Goal: Task Accomplishment & Management: Manage account settings

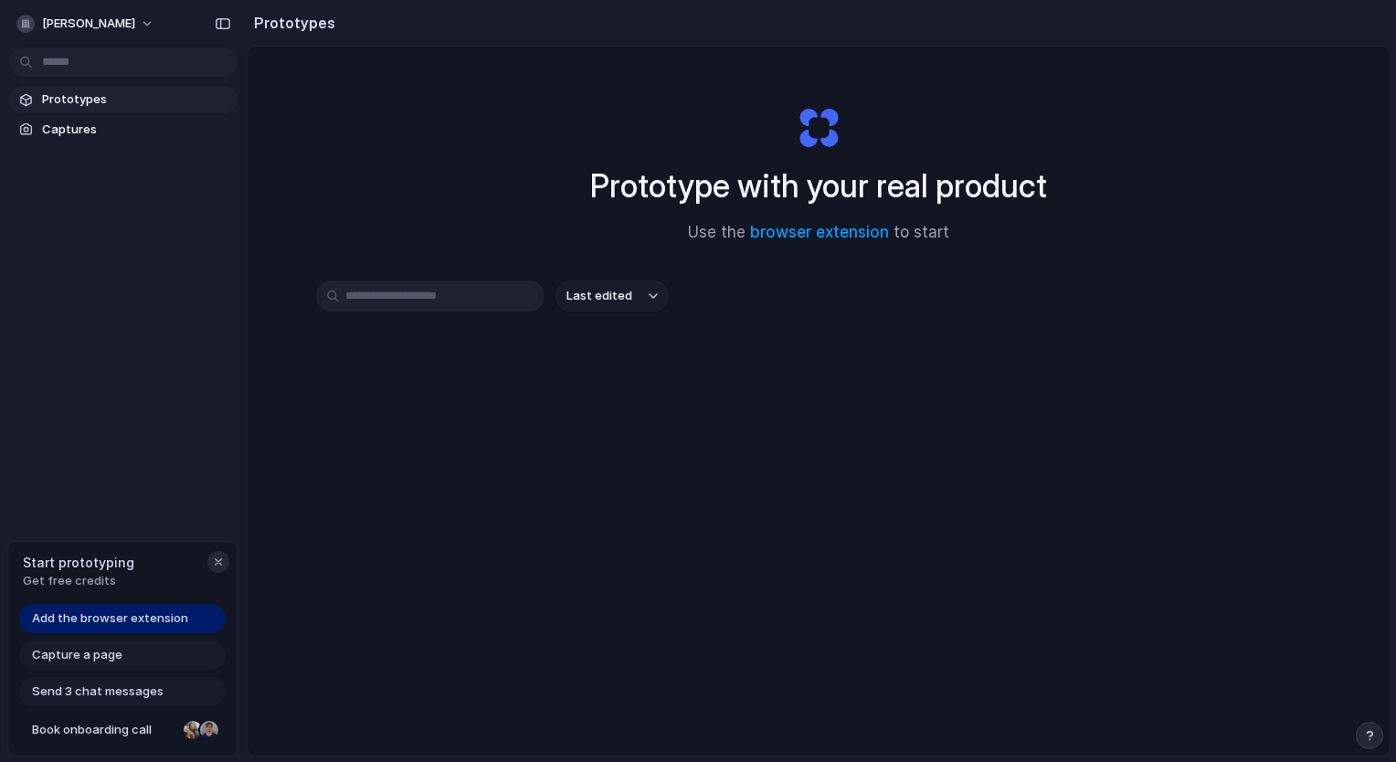
click at [220, 559] on div "button" at bounding box center [218, 562] width 15 height 15
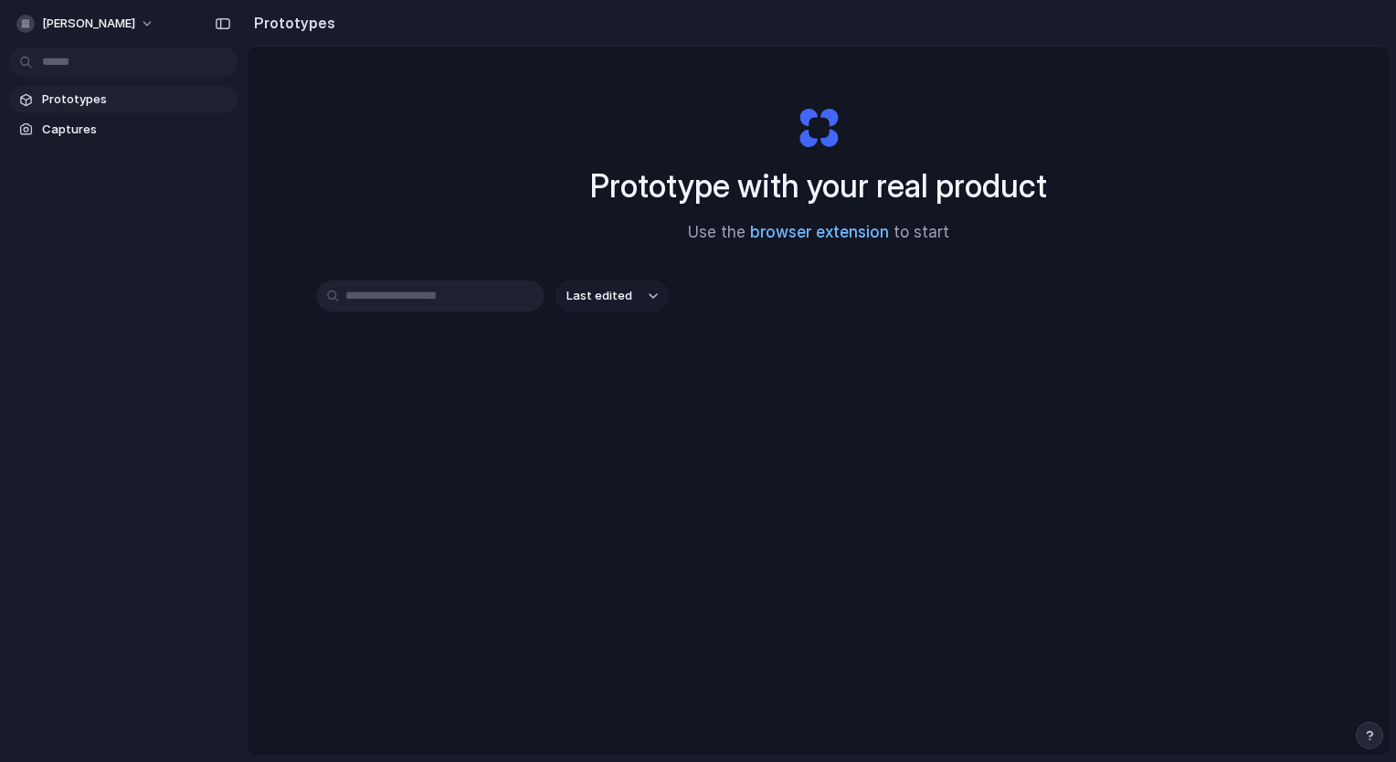
click at [800, 231] on link "browser extension" at bounding box center [819, 232] width 139 height 18
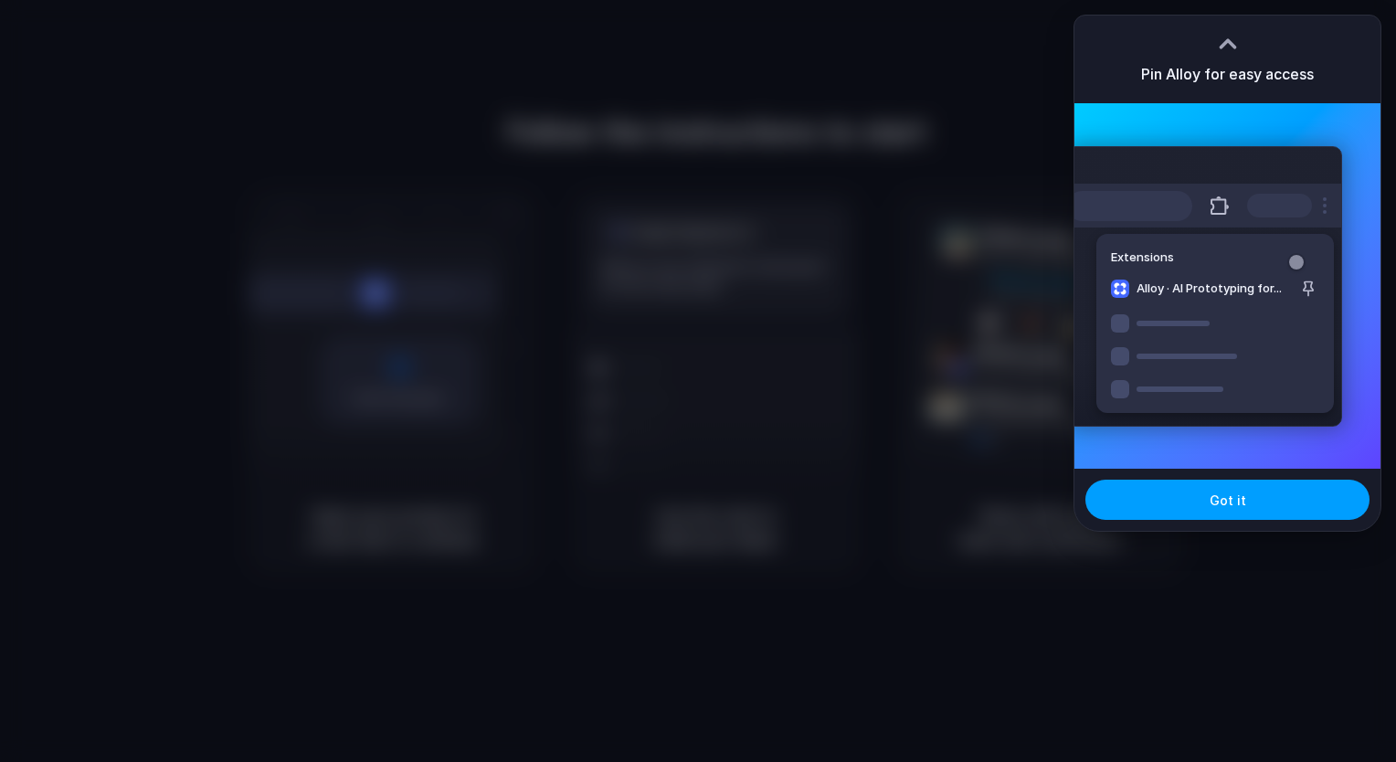
click at [1043, 502] on button "Got it" at bounding box center [1228, 500] width 284 height 40
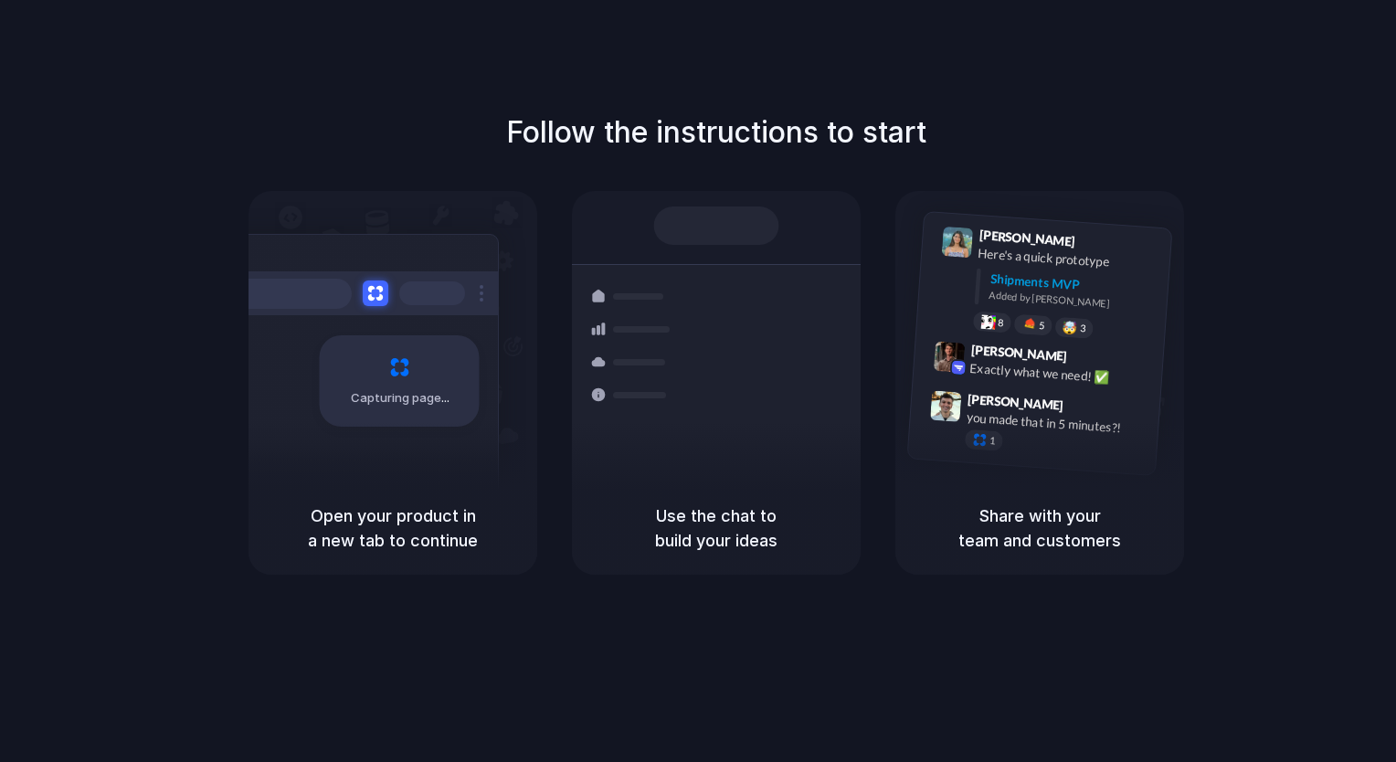
click at [698, 381] on div at bounding box center [698, 381] width 0 height 0
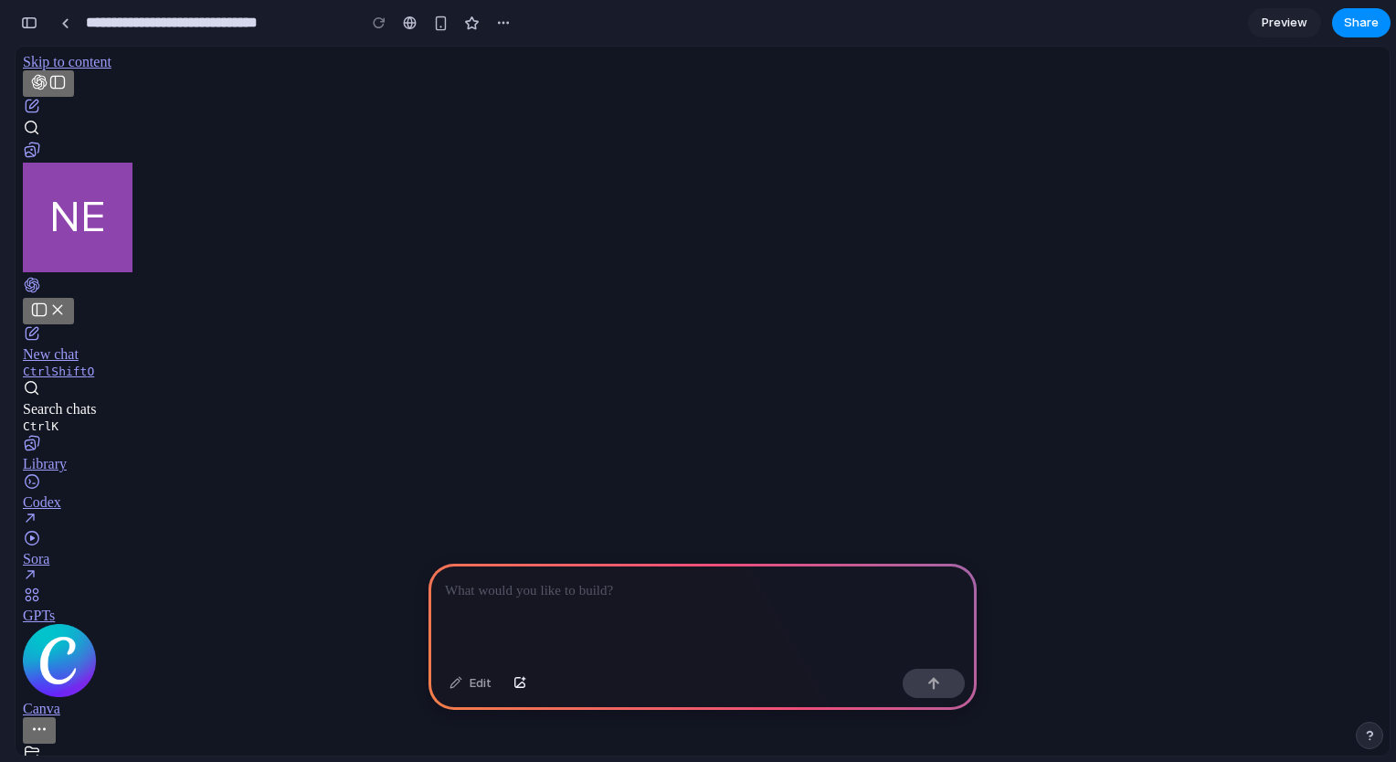
click at [502, 593] on p at bounding box center [702, 591] width 515 height 22
click at [574, 612] on div at bounding box center [703, 613] width 548 height 98
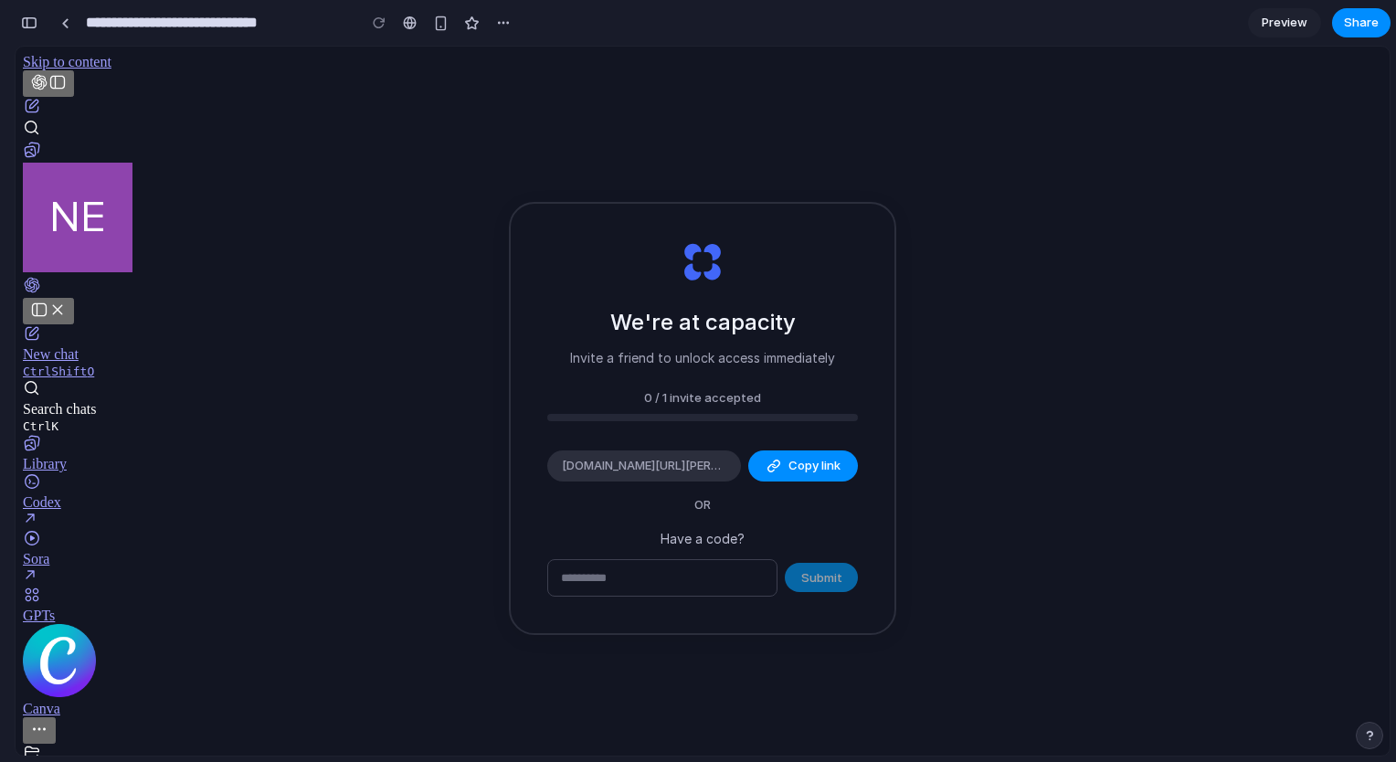
click at [749, 575] on input "text" at bounding box center [662, 578] width 228 height 37
click at [715, 546] on p "Have a code?" at bounding box center [702, 538] width 311 height 19
click at [54, 16] on link at bounding box center [64, 22] width 27 height 27
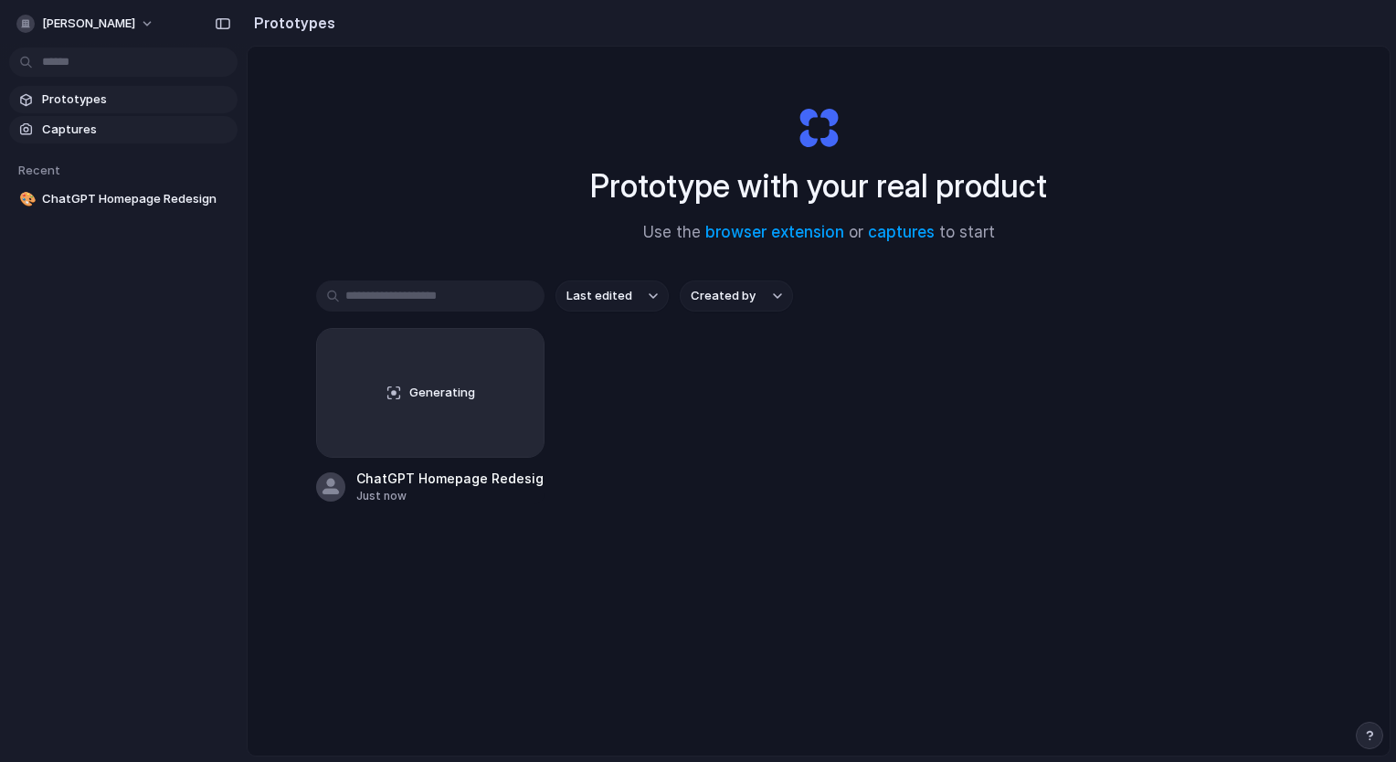
click at [35, 122] on link "Captures" at bounding box center [123, 129] width 228 height 27
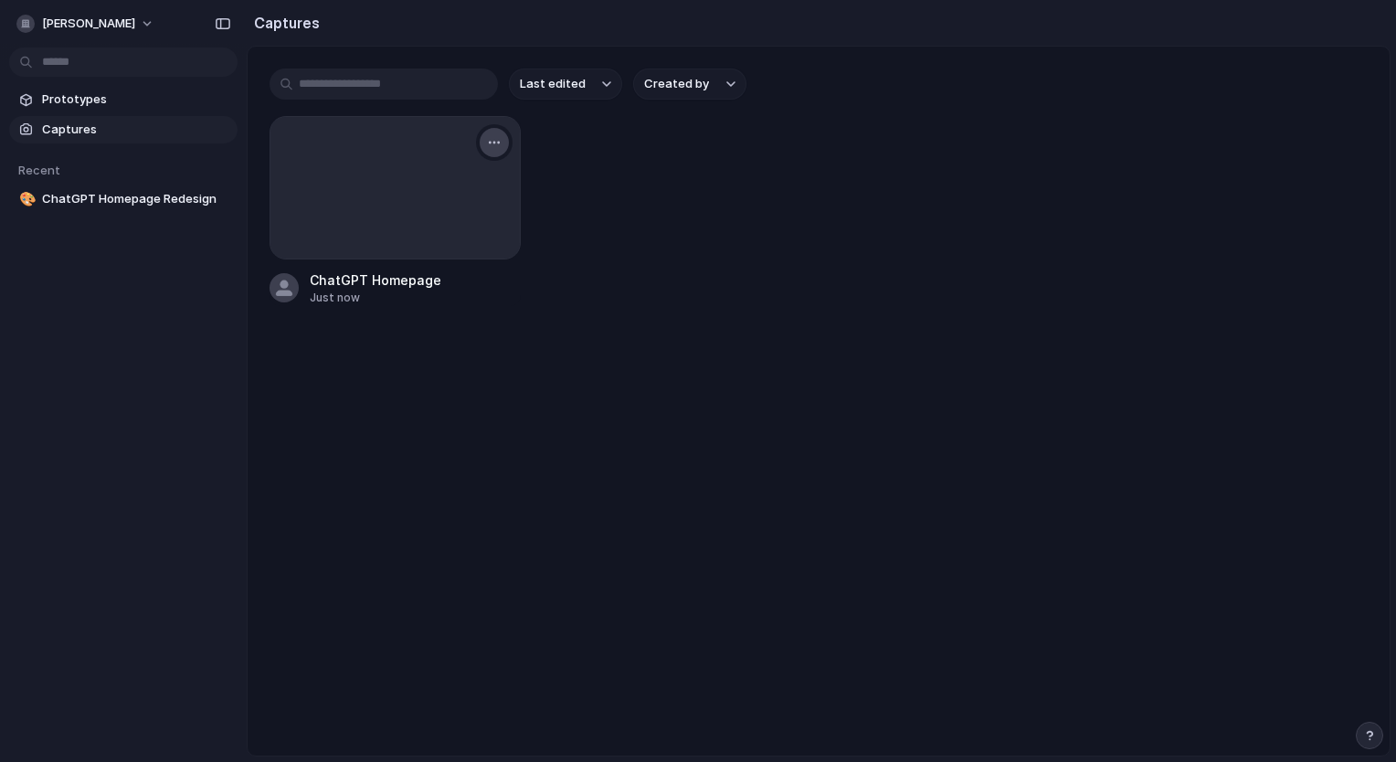
click at [483, 148] on button "button" at bounding box center [494, 142] width 29 height 29
click at [512, 141] on div at bounding box center [394, 188] width 249 height 142
click at [495, 147] on div "button" at bounding box center [494, 142] width 15 height 15
click at [421, 288] on li "Delete" at bounding box center [440, 300] width 143 height 29
